Goal: Task Accomplishment & Management: Complete application form

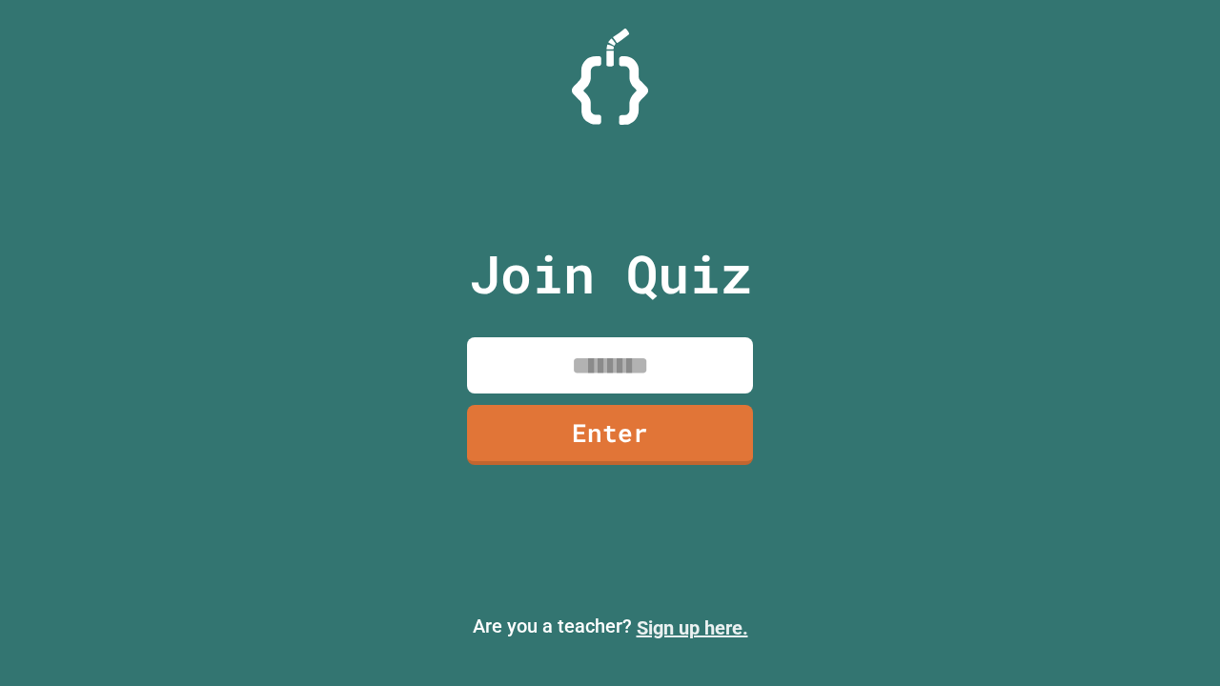
click at [692, 628] on link "Sign up here." at bounding box center [693, 628] width 112 height 23
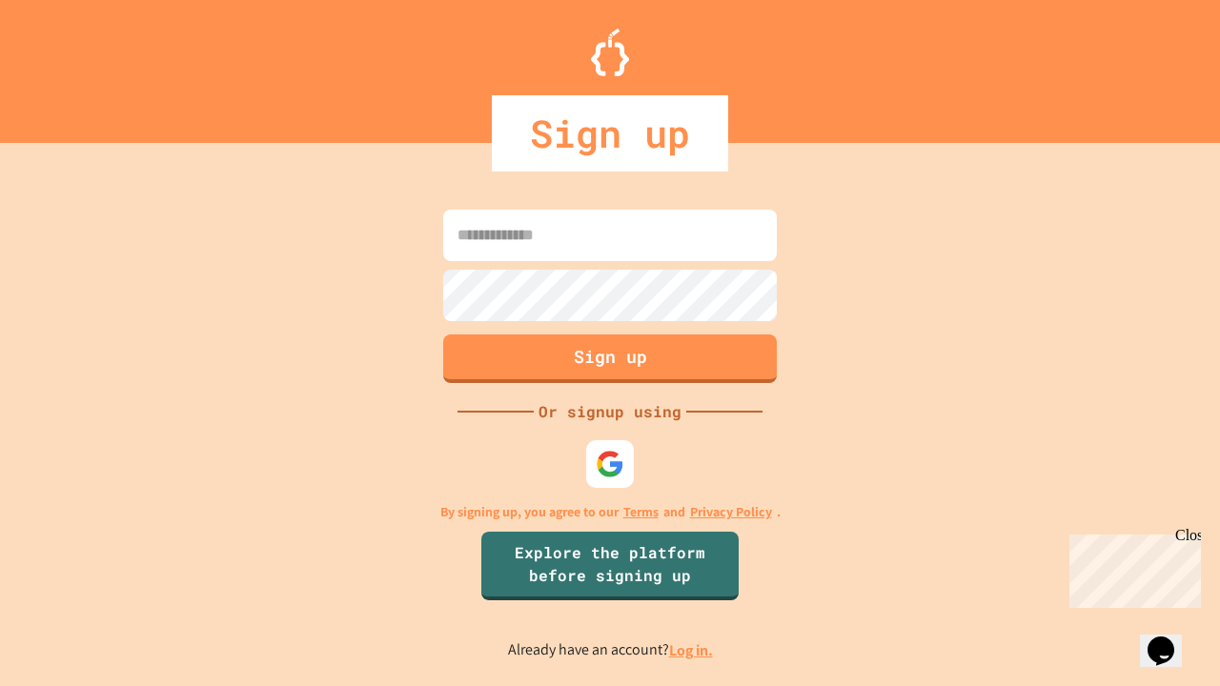
click at [692, 650] on link "Log in." at bounding box center [691, 651] width 44 height 20
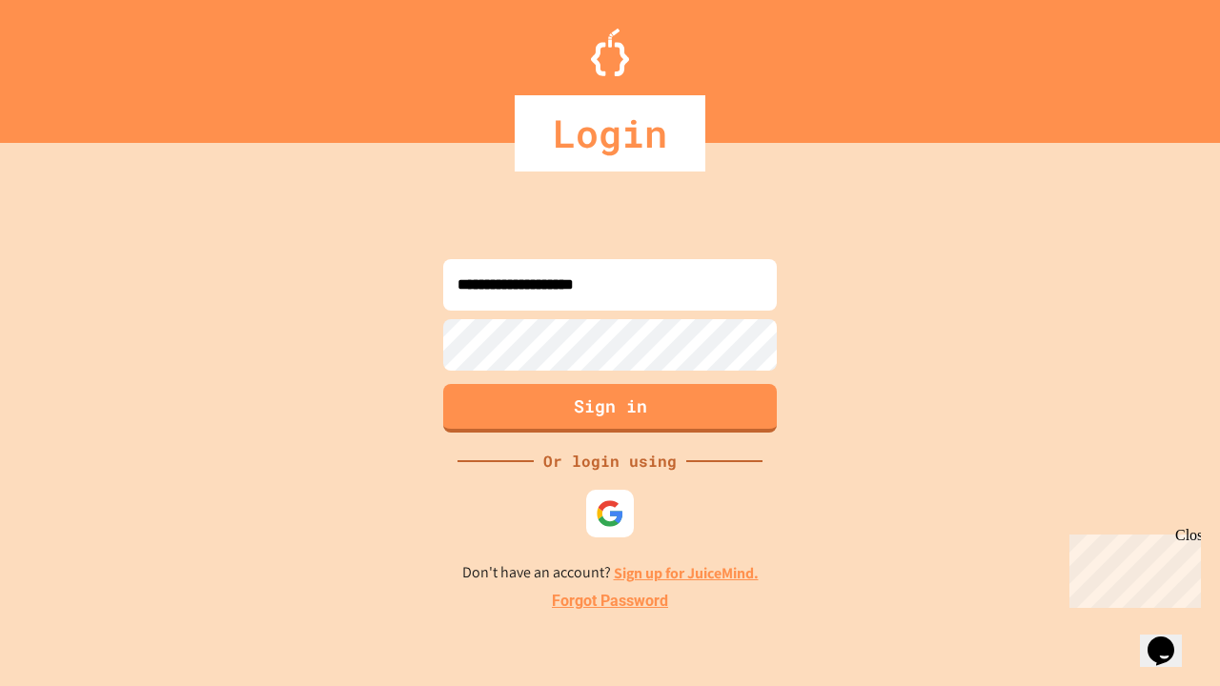
type input "**********"
